Goal: Information Seeking & Learning: Learn about a topic

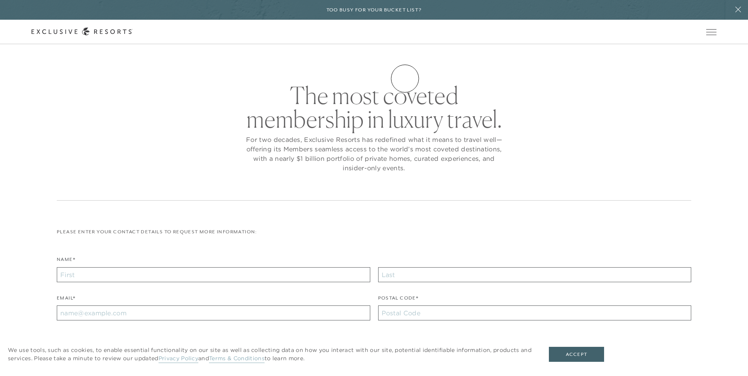
click at [0, 0] on link "Experience Collection" at bounding box center [0, 0] width 0 height 0
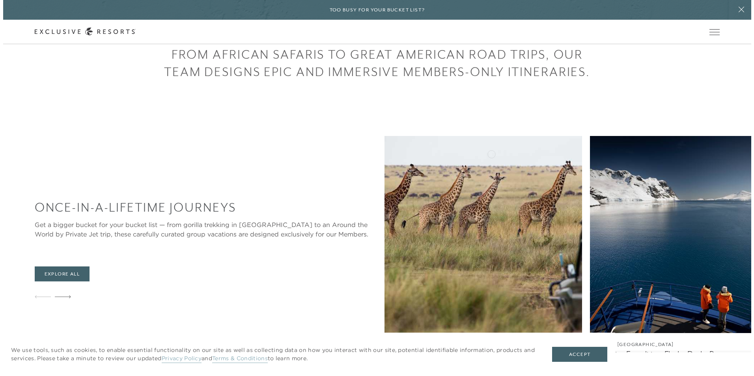
scroll to position [473, 0]
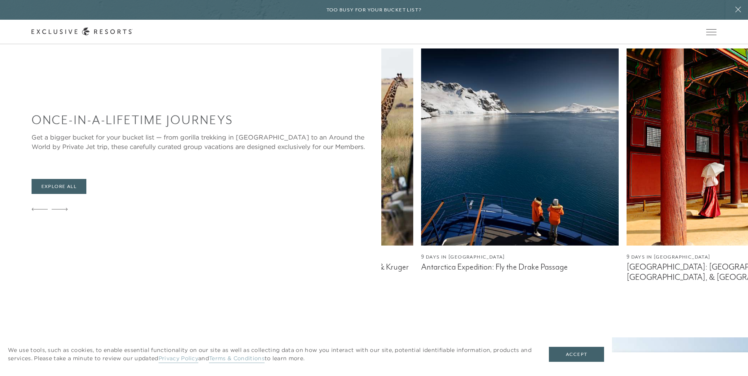
click at [627, 168] on img at bounding box center [726, 147] width 198 height 197
click at [627, 145] on img at bounding box center [726, 147] width 198 height 197
click at [627, 142] on img at bounding box center [726, 147] width 198 height 197
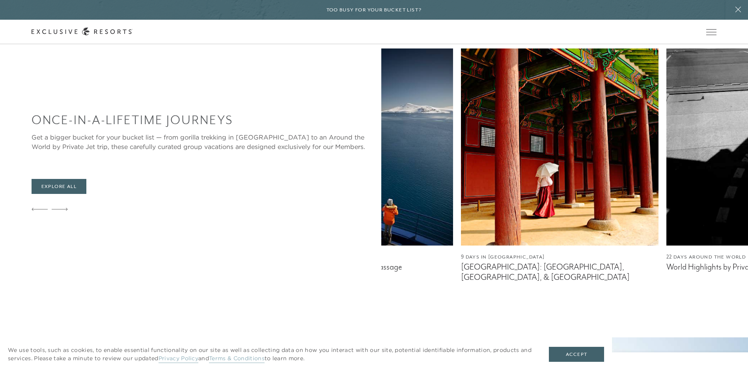
click at [461, 140] on img at bounding box center [560, 147] width 198 height 197
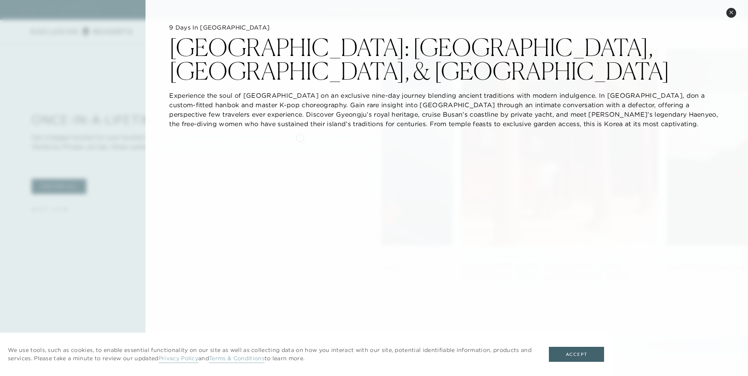
click at [299, 137] on div "Close quickview 9 Days in [GEOGRAPHIC_DATA] [GEOGRAPHIC_DATA]: [GEOGRAPHIC_DATA…" at bounding box center [447, 188] width 603 height 376
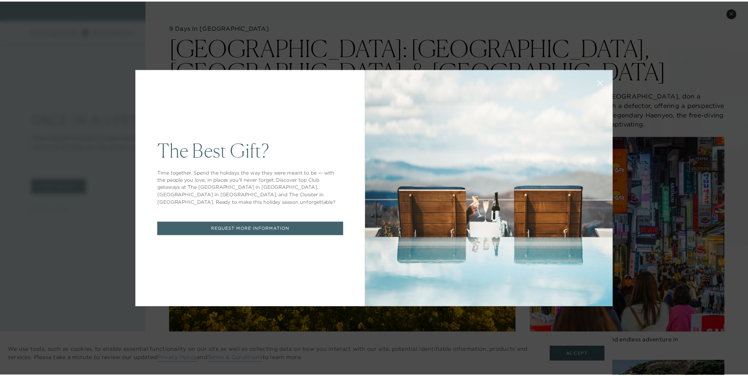
scroll to position [0, 0]
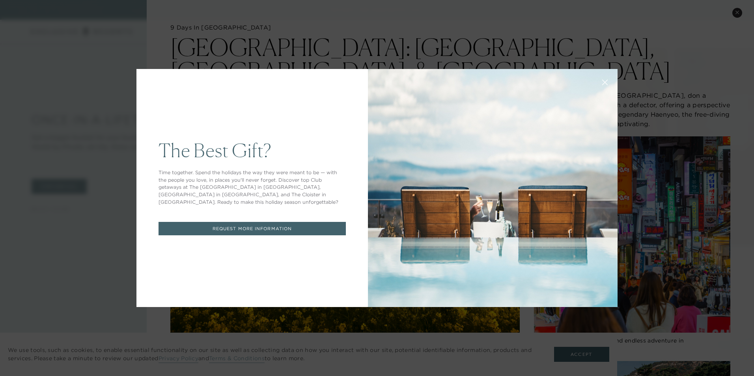
click at [452, 45] on div "The Best Gift? Time together. Spend the holidays the way they were meant to be …" at bounding box center [377, 188] width 754 height 376
click at [602, 84] on icon at bounding box center [605, 83] width 6 height 6
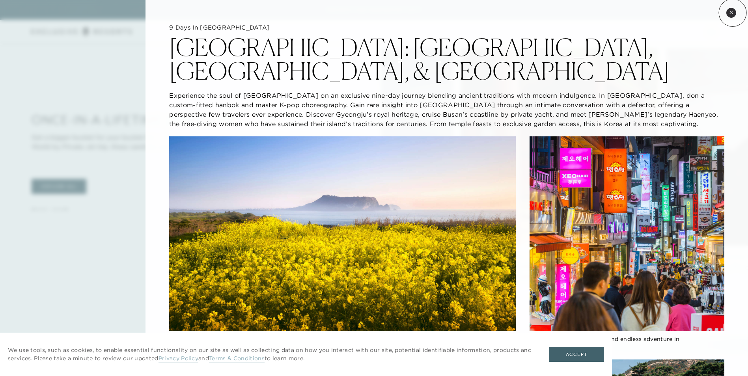
click at [733, 13] on icon at bounding box center [731, 12] width 4 height 4
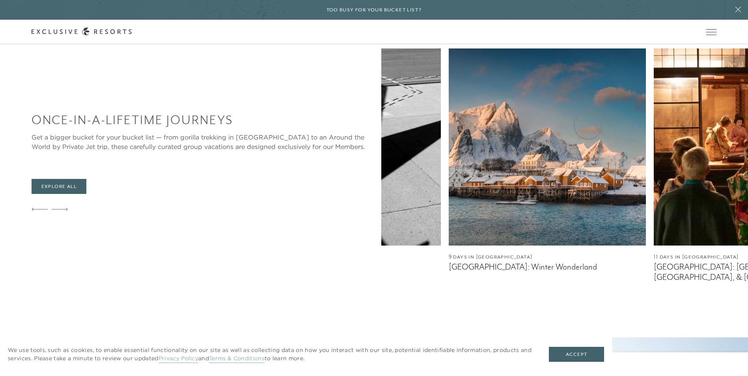
click at [161, 93] on div "Once-In-A-Lifetime Journeys Get a bigger bucket for your bucket list — from gor…" at bounding box center [390, 166] width 717 height 234
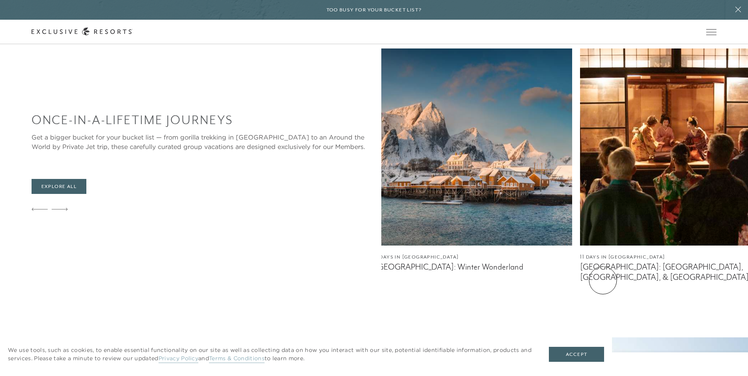
drag, startPoint x: 603, startPoint y: 280, endPoint x: 549, endPoint y: 277, distance: 54.1
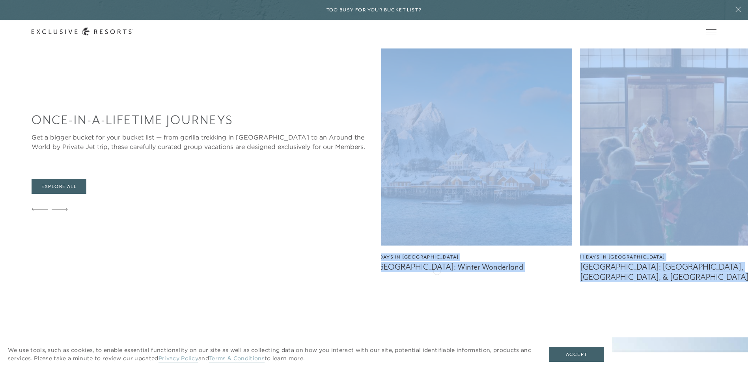
drag, startPoint x: 549, startPoint y: 277, endPoint x: 432, endPoint y: 270, distance: 117.0
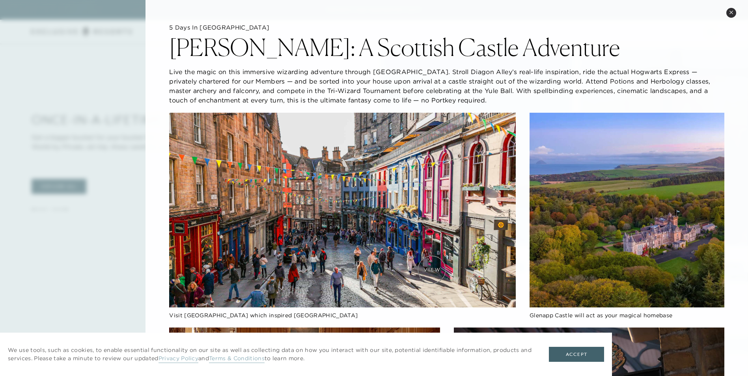
click at [432, 270] on img at bounding box center [342, 210] width 346 height 195
click at [733, 13] on icon at bounding box center [731, 12] width 4 height 4
click at [733, 13] on button at bounding box center [738, 10] width 20 height 20
